Goal: Task Accomplishment & Management: Manage account settings

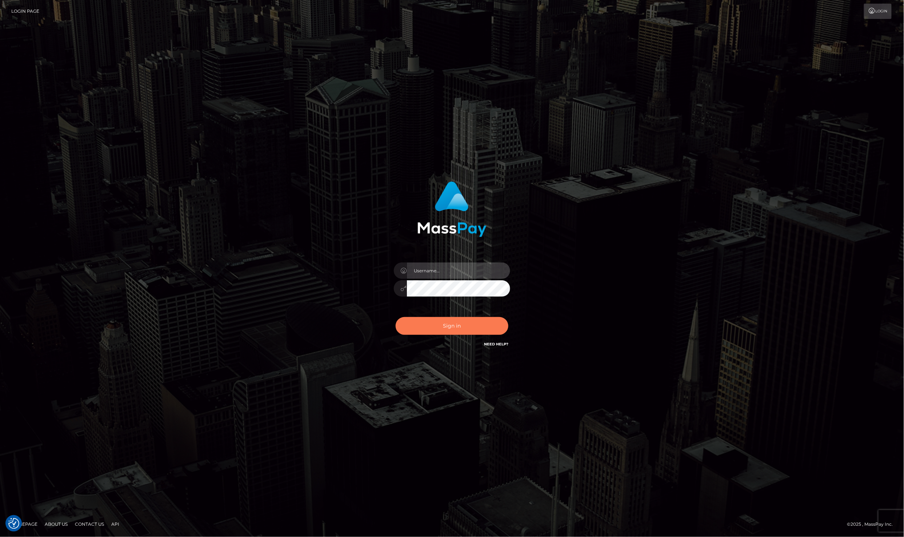
type input "Laila de Asis"
click at [490, 322] on button "Sign in" at bounding box center [452, 326] width 113 height 18
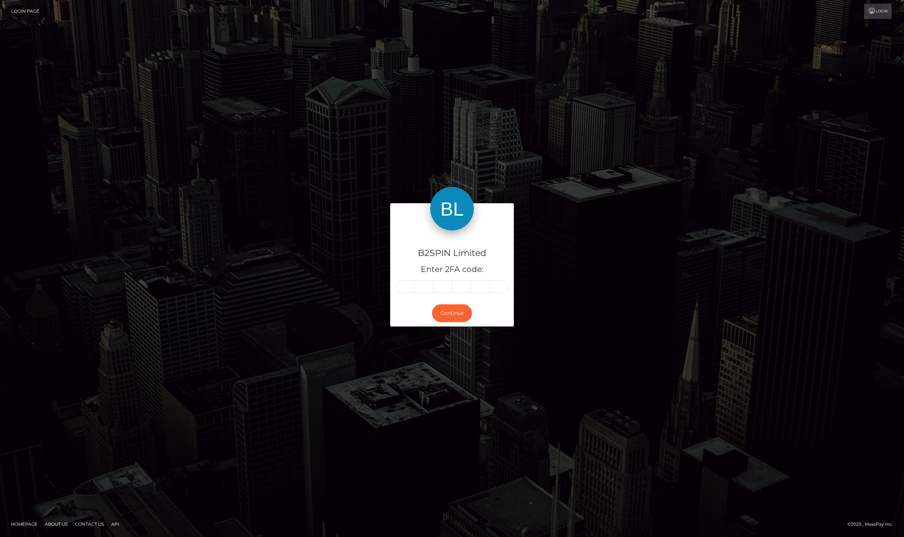
click at [484, 327] on form "B2SPIN Limited Enter 2FA code: Continue" at bounding box center [452, 268] width 124 height 131
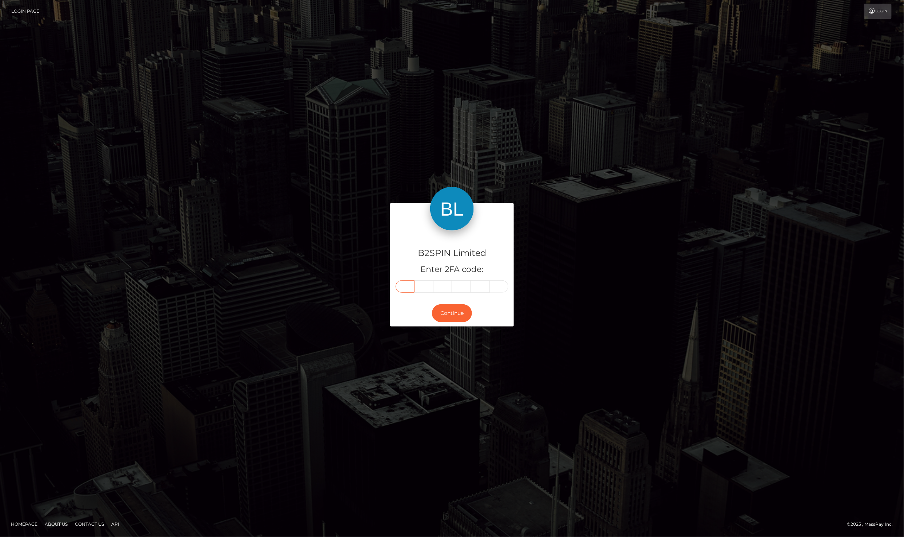
click at [414, 287] on input "text" at bounding box center [405, 286] width 19 height 12
type input "2"
type input "9"
type input "8"
type input "2"
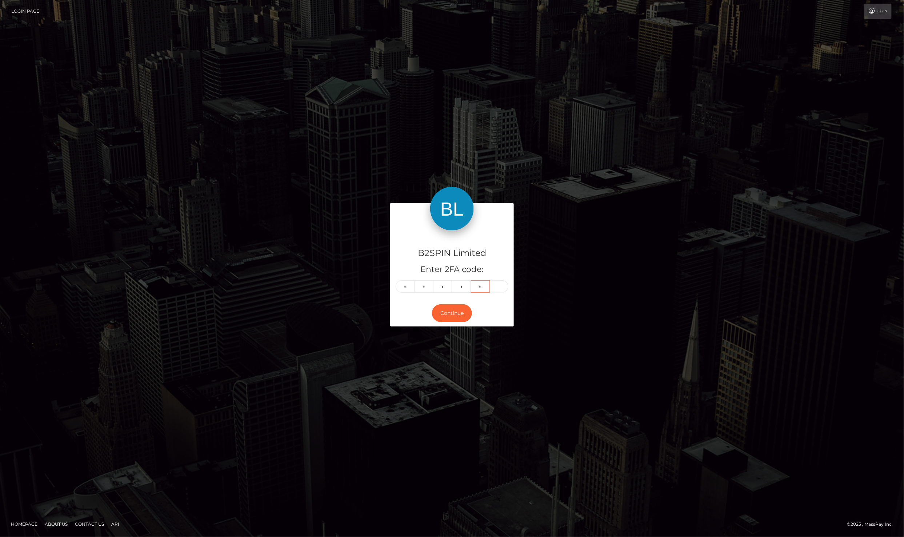
type input "6"
type input "4"
click at [645, 158] on div "B2SPIN Limited Enter 2FA code: 2 9 8 2 6 4 298264 Continue" at bounding box center [452, 269] width 904 height 240
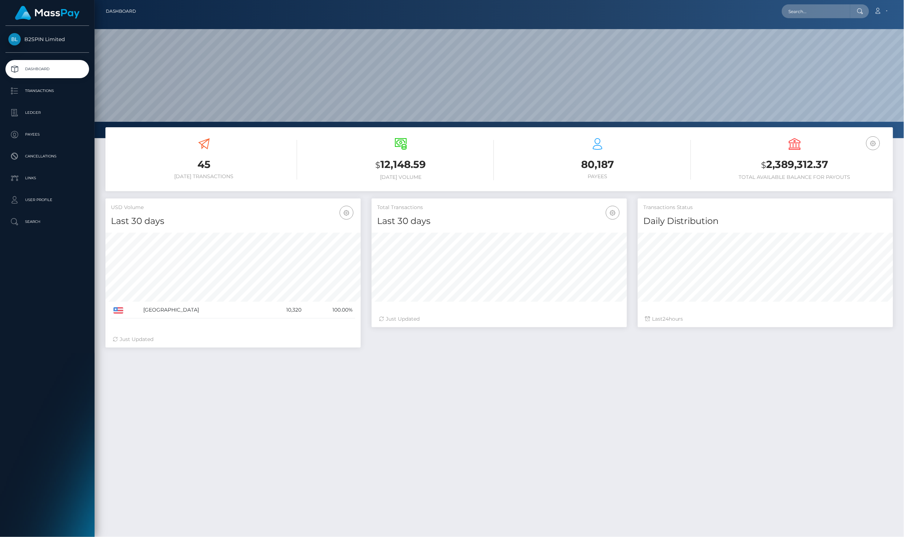
scroll to position [127, 255]
click at [63, 116] on link "Ledger" at bounding box center [47, 113] width 84 height 18
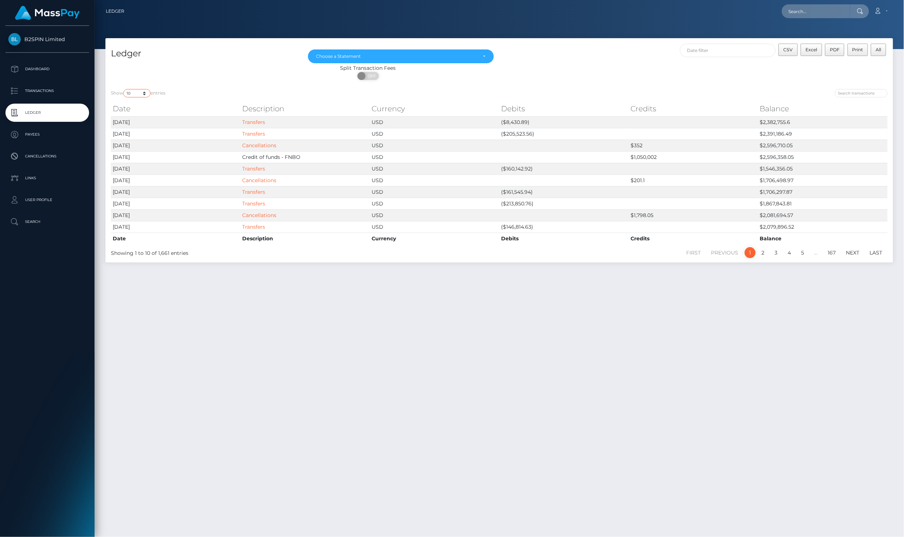
click at [141, 93] on select "10 25 50 100 250" at bounding box center [136, 93] width 27 height 8
select select "25"
click at [124, 89] on select "10 25 50 100 250" at bounding box center [136, 93] width 27 height 8
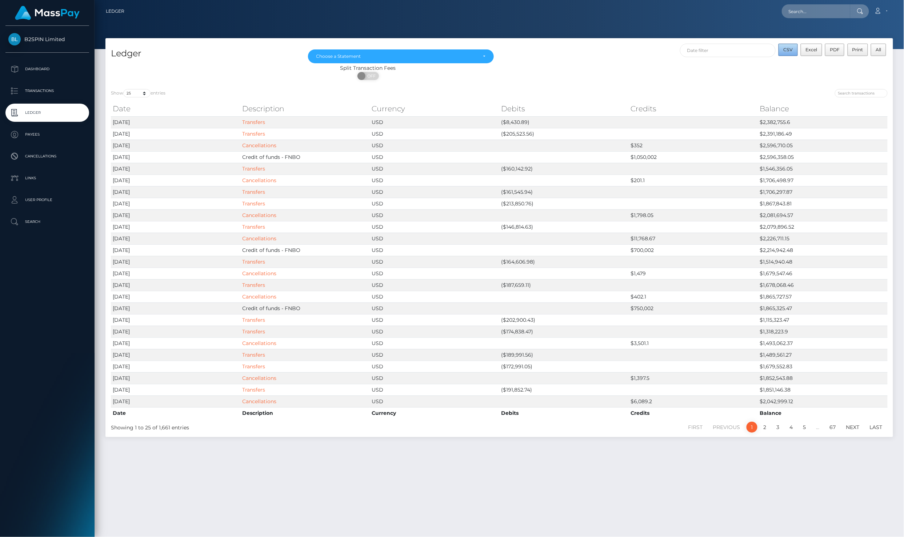
click at [790, 51] on span "CSV" at bounding box center [788, 49] width 9 height 5
click at [48, 87] on p "Transactions" at bounding box center [47, 90] width 78 height 11
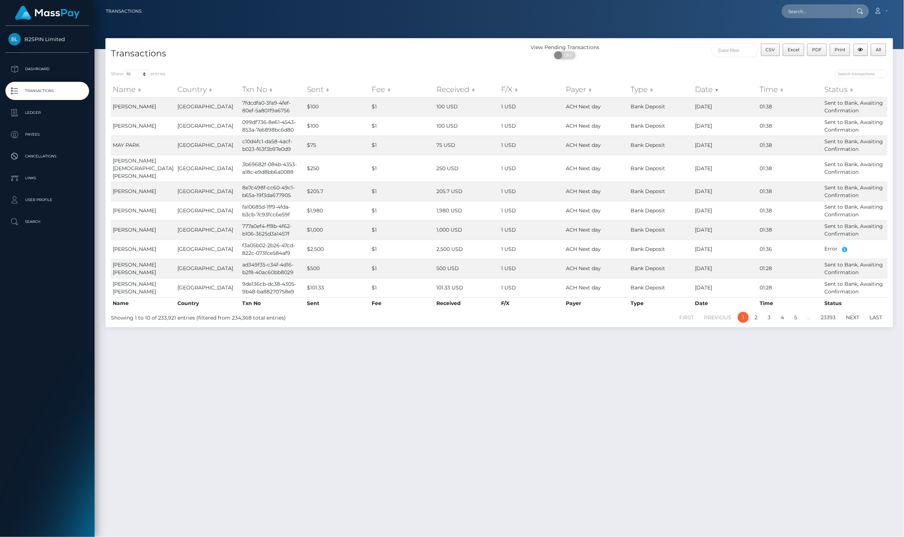
click at [747, 61] on div "CSV Excel PDF Print All" at bounding box center [795, 53] width 197 height 19
click at [741, 52] on input "text" at bounding box center [735, 50] width 47 height 13
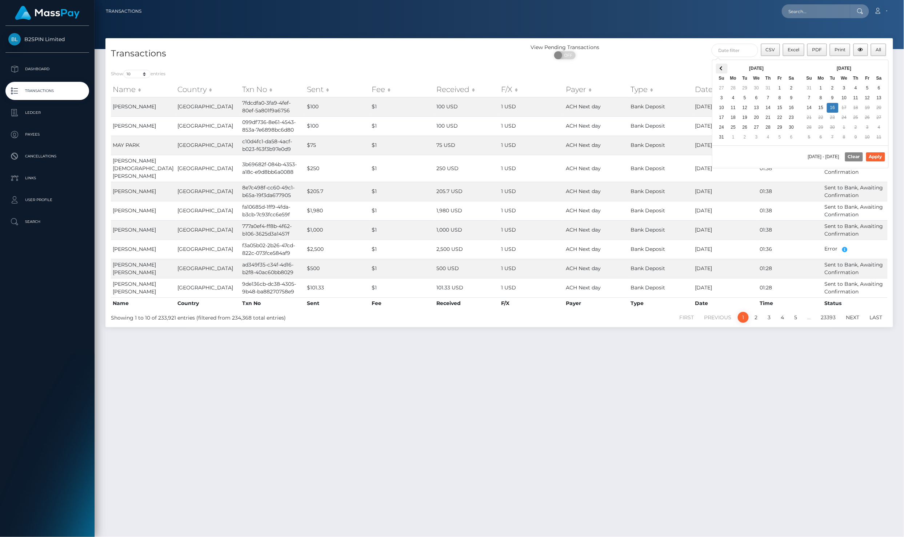
click at [723, 69] on span at bounding box center [722, 69] width 4 height 4
click at [722, 69] on span at bounding box center [722, 69] width 4 height 4
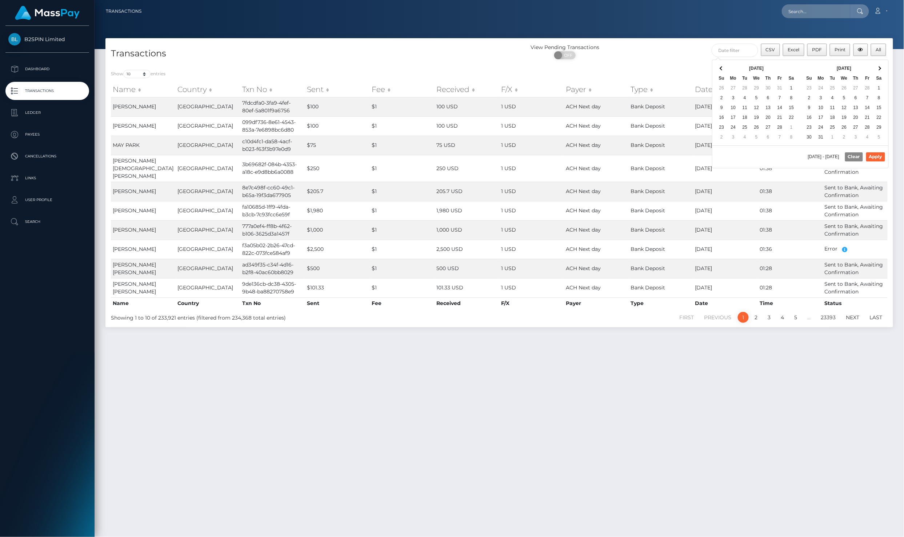
click at [722, 69] on span at bounding box center [722, 69] width 4 height 4
click at [876, 68] on th at bounding box center [880, 69] width 12 height 10
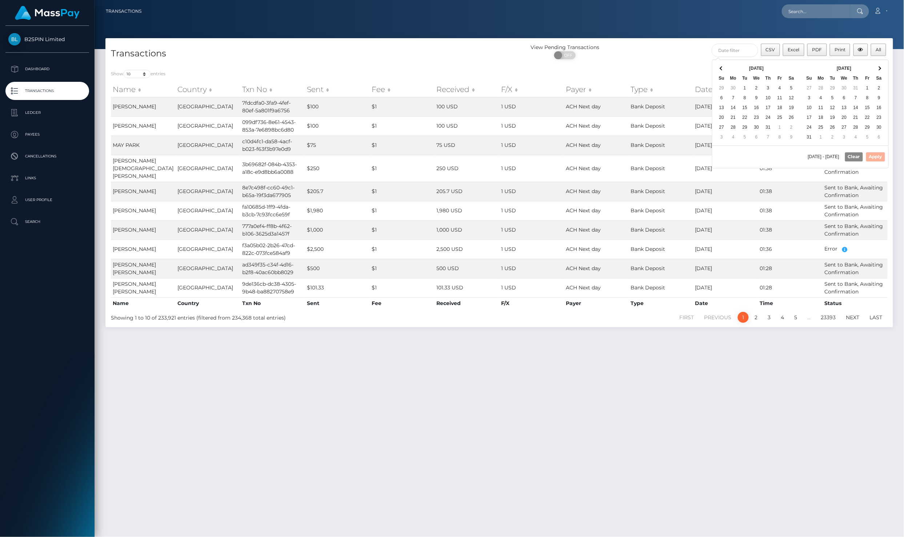
click at [876, 68] on th at bounding box center [880, 69] width 12 height 10
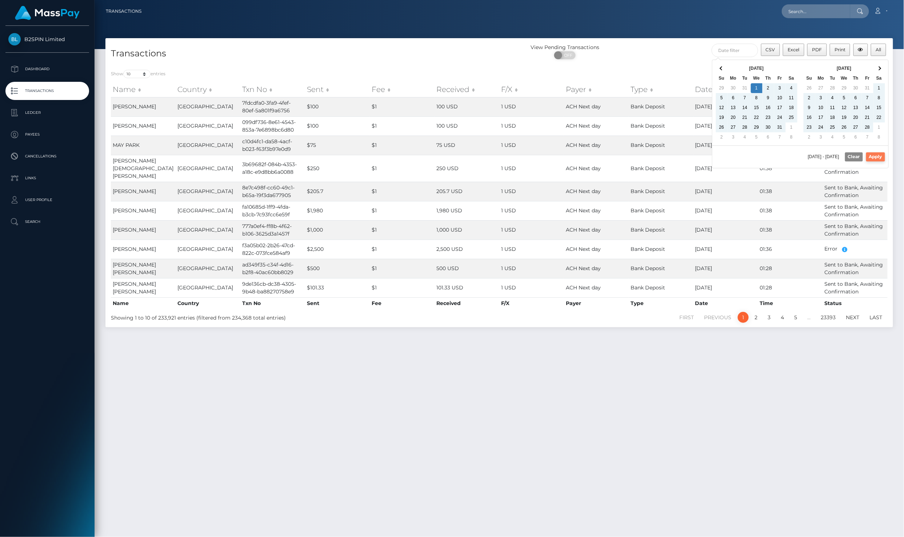
click at [881, 156] on button "Apply" at bounding box center [875, 156] width 19 height 9
type input "01/01/2025 - 09/16/2025"
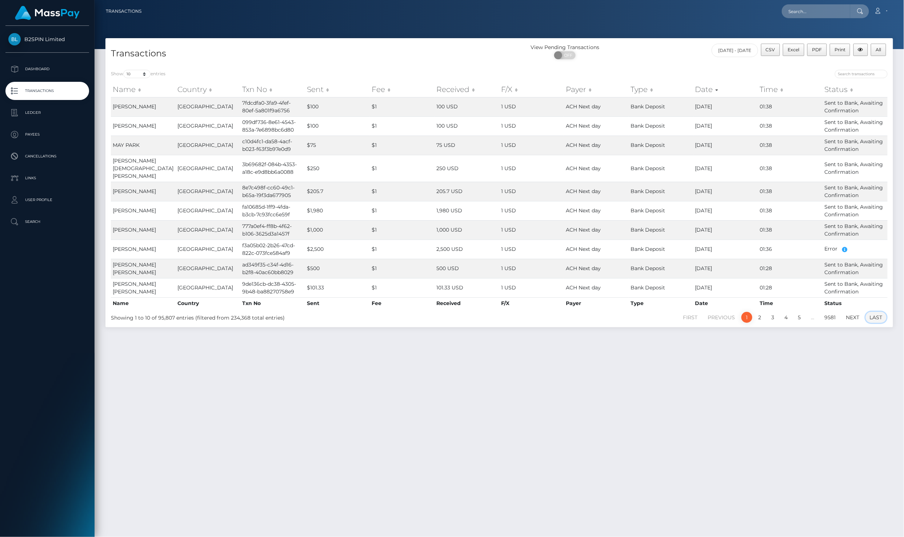
click at [875, 312] on link "Last" at bounding box center [876, 317] width 21 height 11
click at [538, 28] on div at bounding box center [500, 24] width 810 height 49
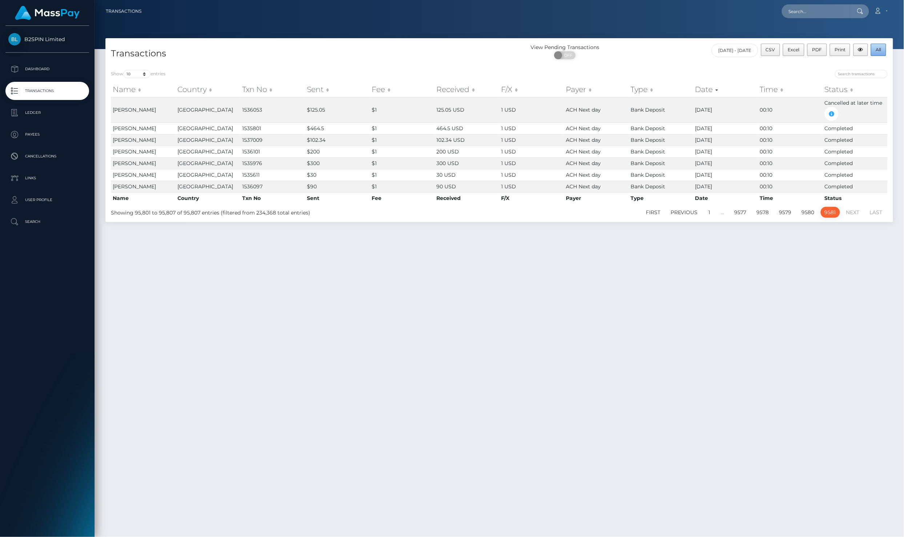
click at [879, 50] on span "All" at bounding box center [878, 49] width 5 height 5
